Goal: Task Accomplishment & Management: Manage account settings

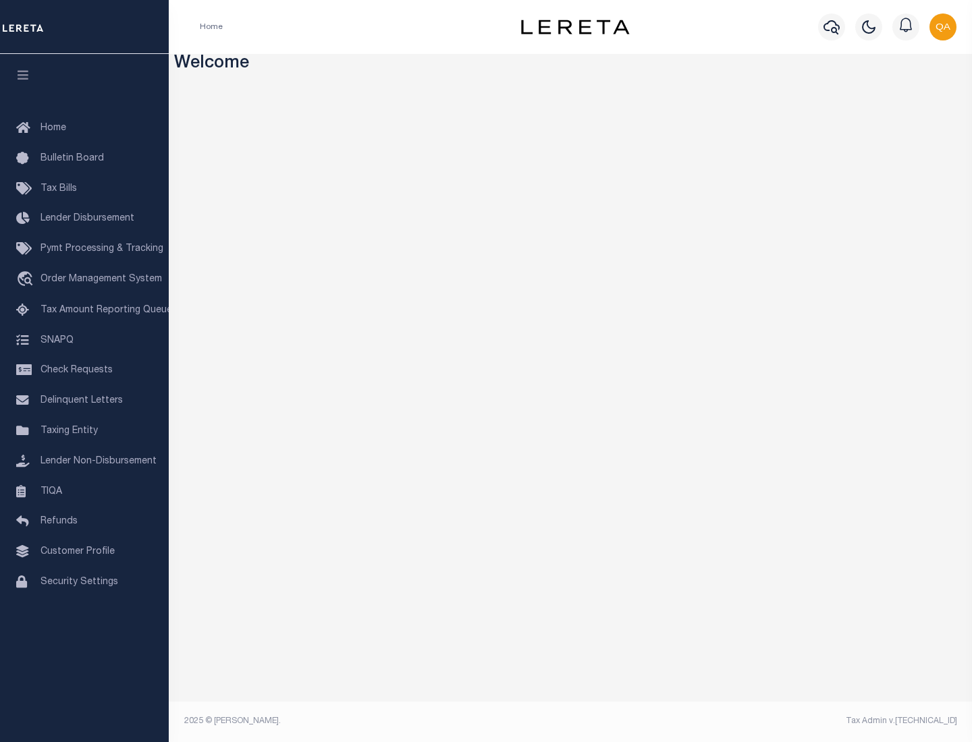
click at [84, 370] on span "Check Requests" at bounding box center [76, 370] width 72 height 9
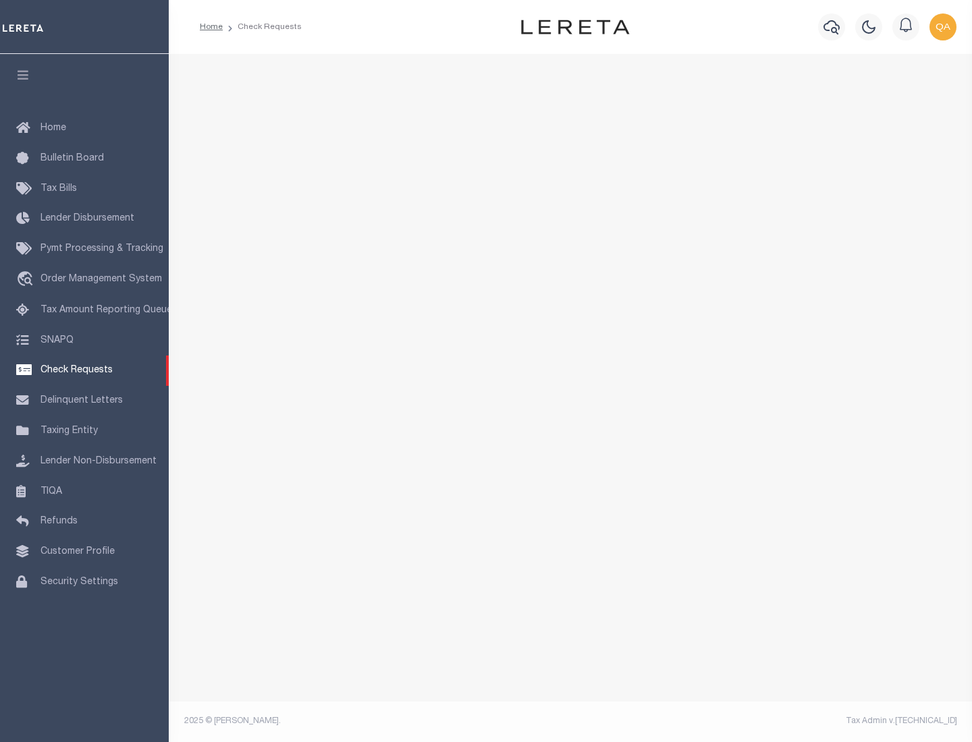
select select "50"
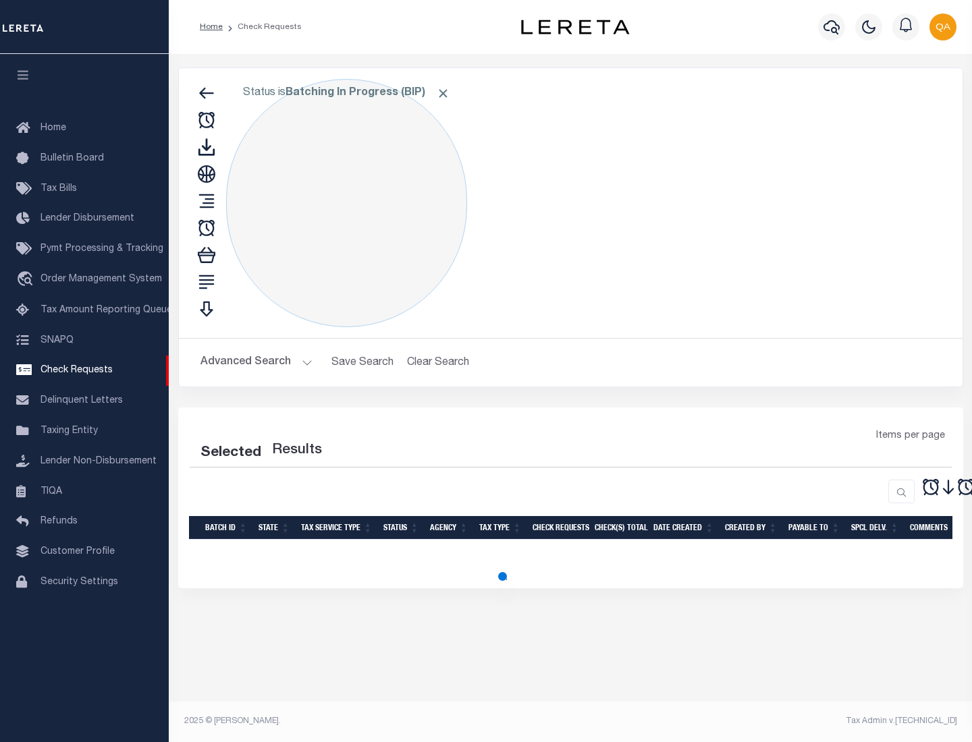
select select "50"
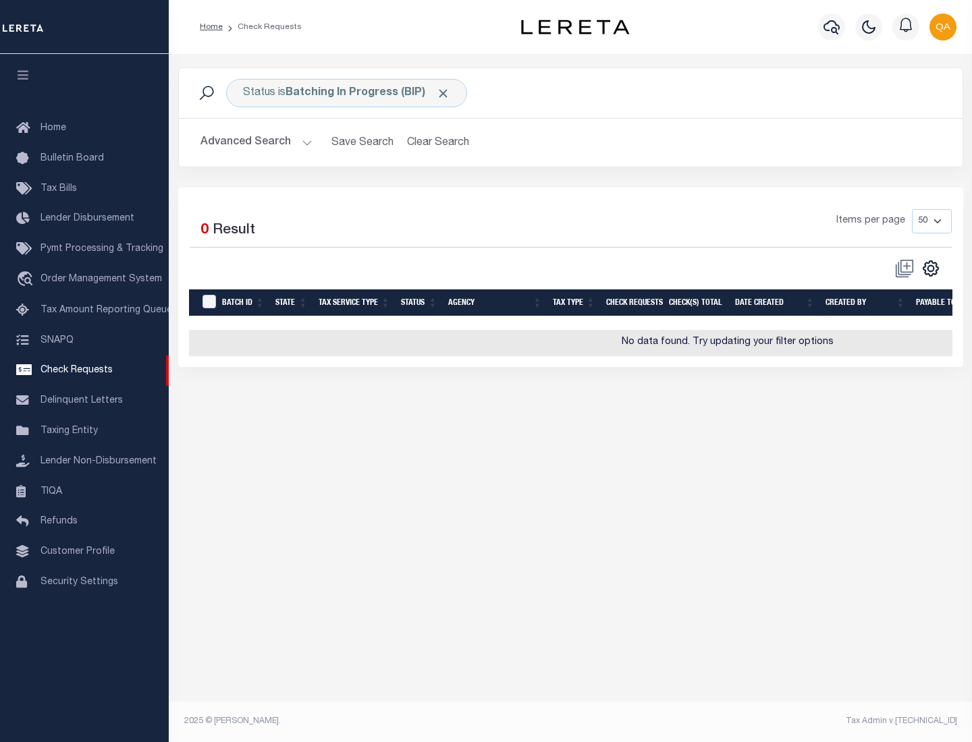
click at [443, 93] on span "Click to Remove" at bounding box center [443, 93] width 14 height 14
